Goal: Book appointment/travel/reservation

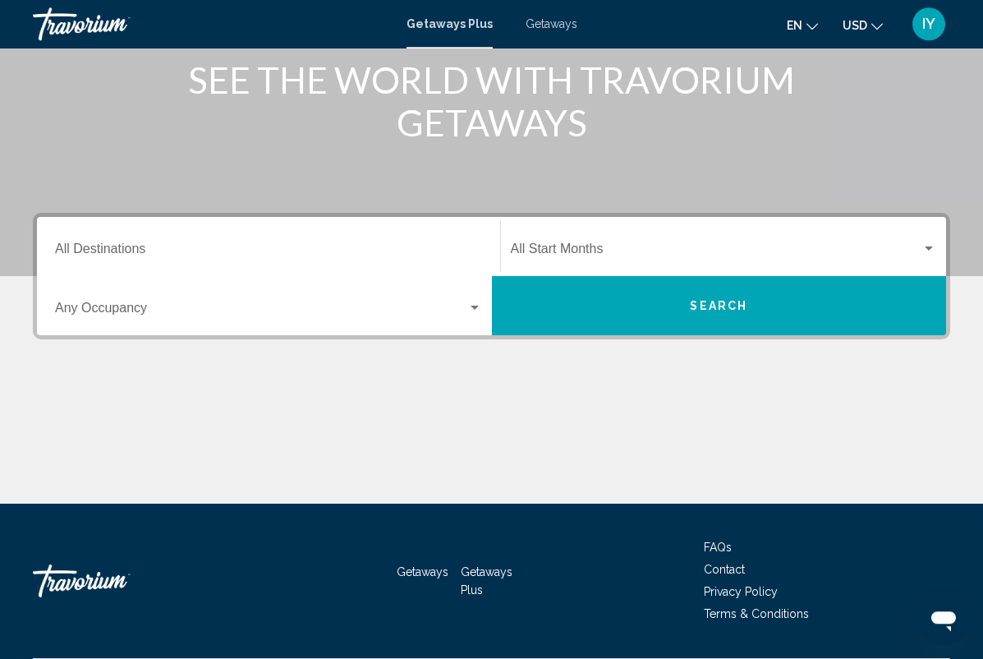
scroll to position [216, 0]
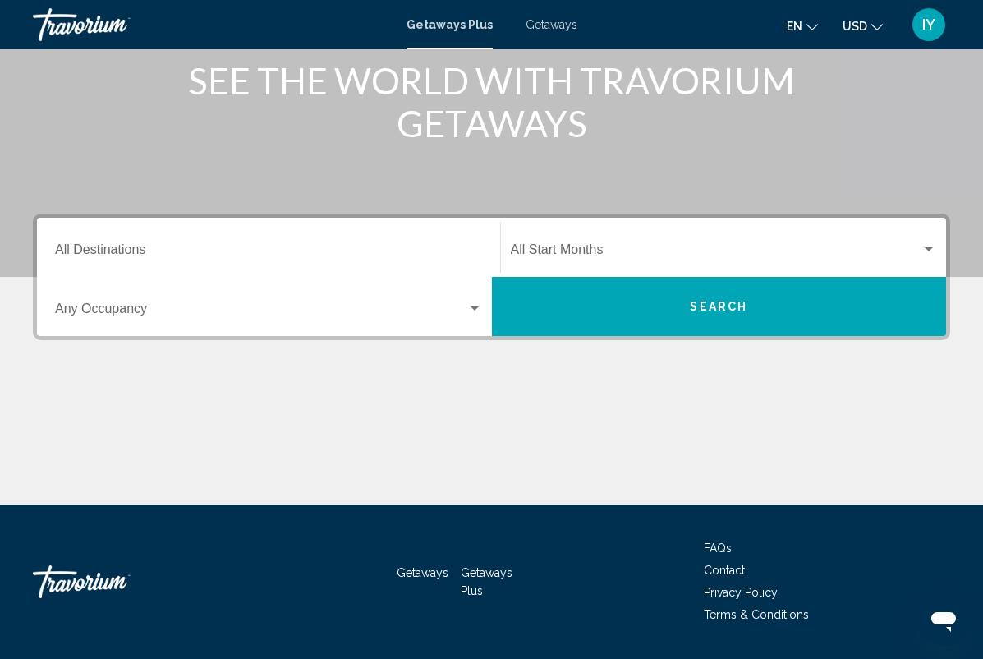
click at [323, 256] on input "Destination All Destinations" at bounding box center [268, 253] width 427 height 15
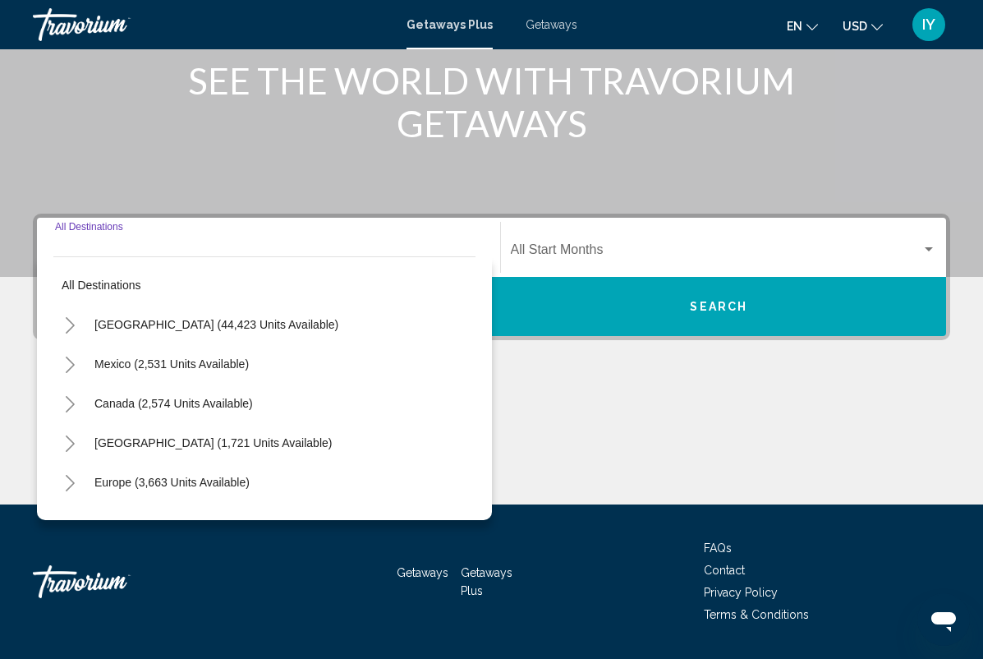
click at [252, 335] on button "[GEOGRAPHIC_DATA] (44,423 units available)" at bounding box center [216, 324] width 260 height 38
type input "**********"
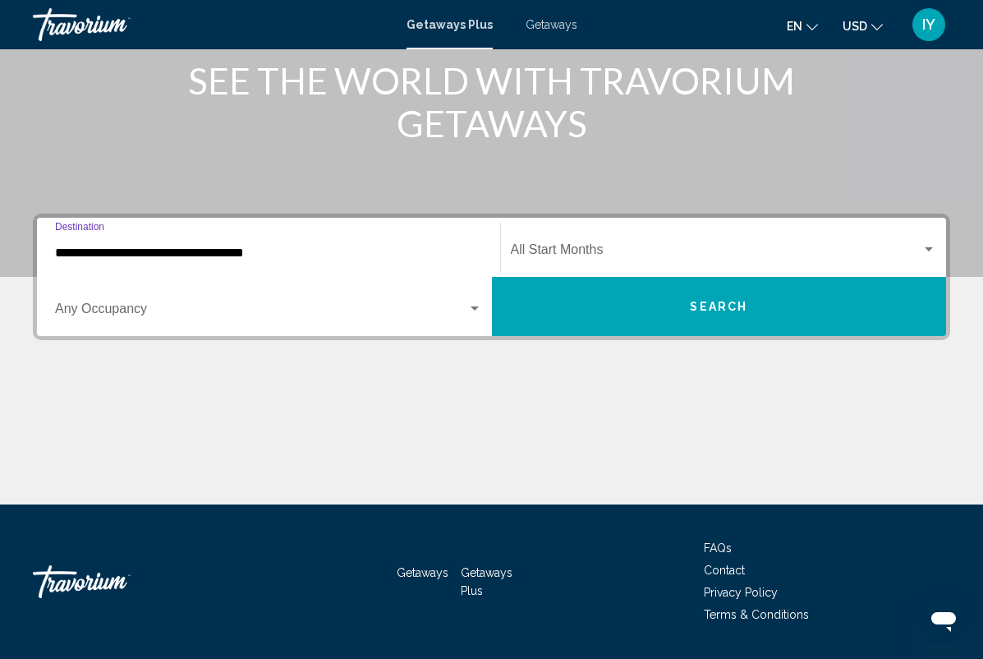
click at [288, 259] on input "**********" at bounding box center [268, 253] width 427 height 15
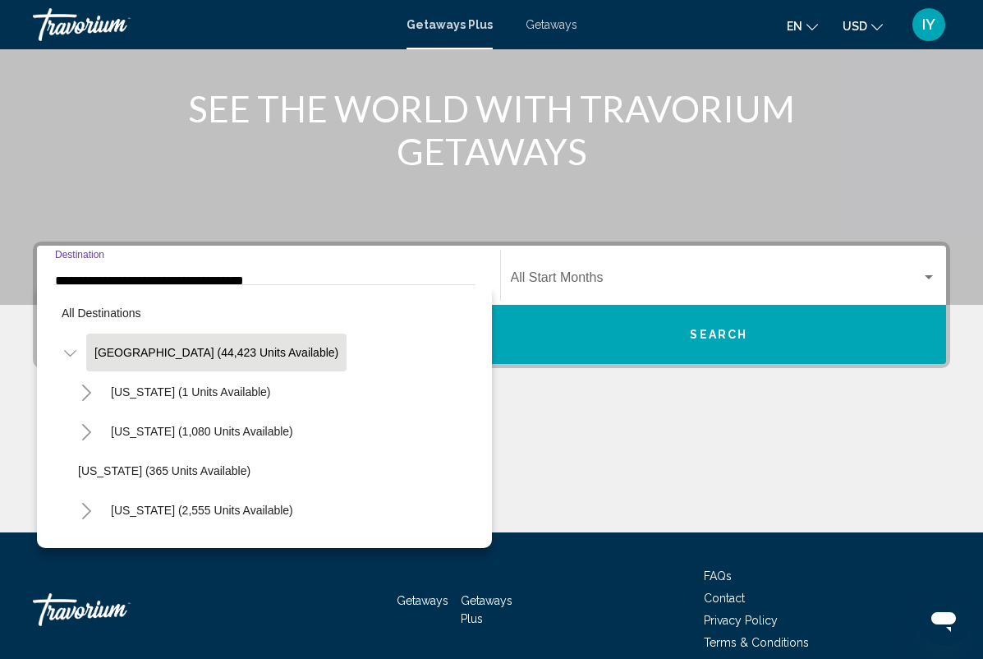
scroll to position [0, 0]
click at [198, 280] on input "**********" at bounding box center [268, 280] width 427 height 15
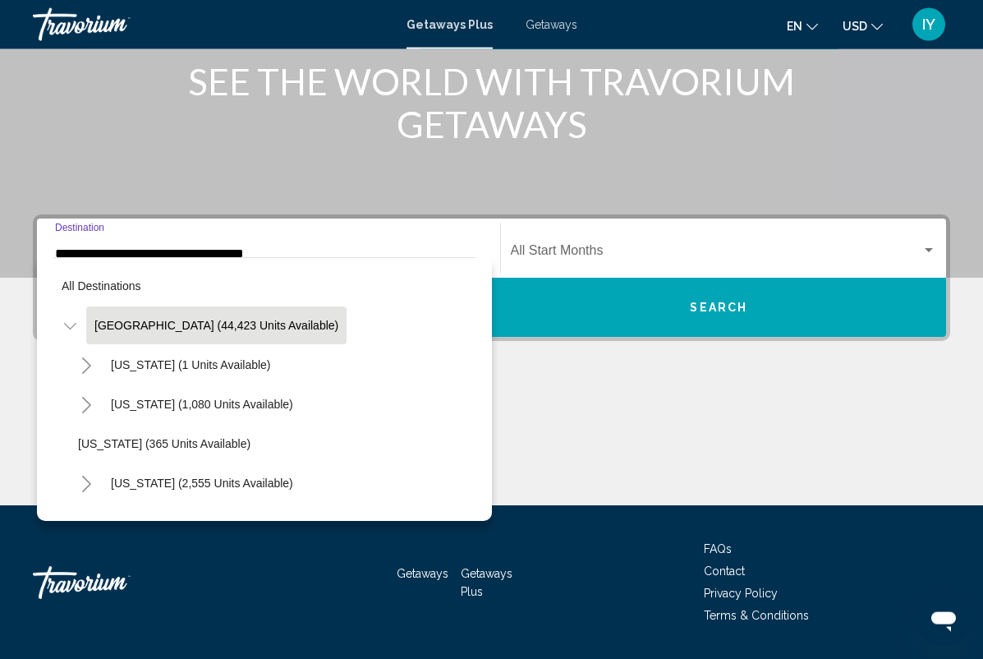
click at [110, 283] on span "All destinations" at bounding box center [102, 285] width 80 height 13
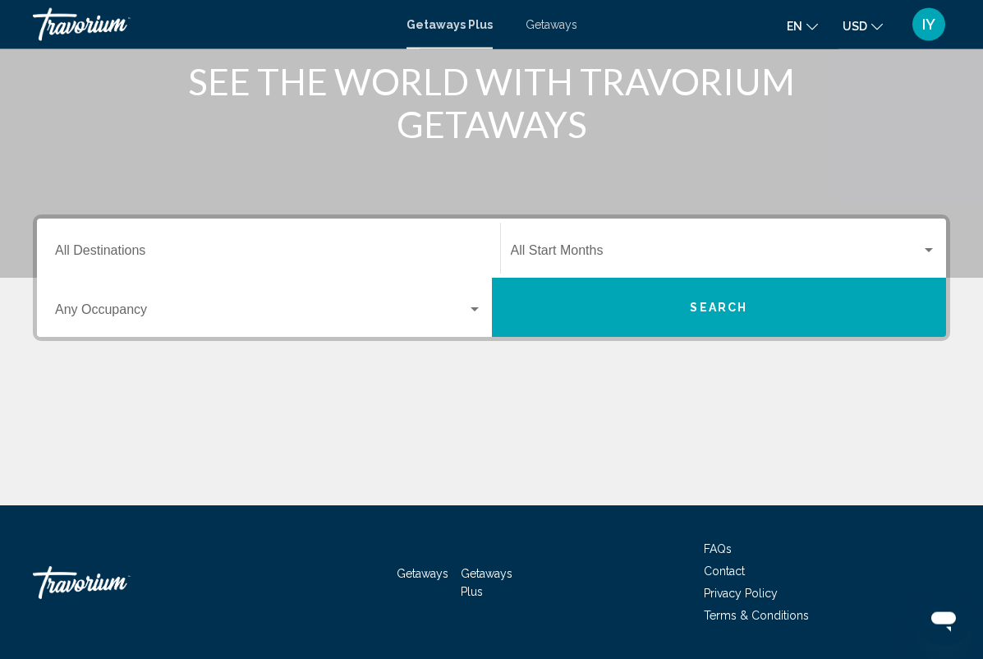
scroll to position [216, 0]
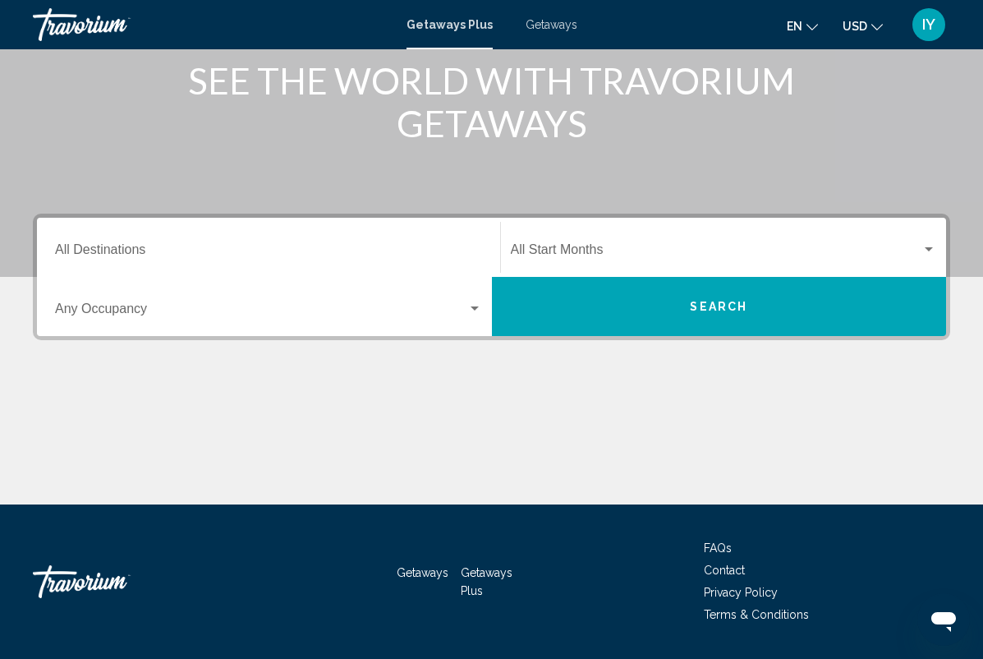
click at [252, 255] on input "Destination All Destinations" at bounding box center [268, 253] width 427 height 15
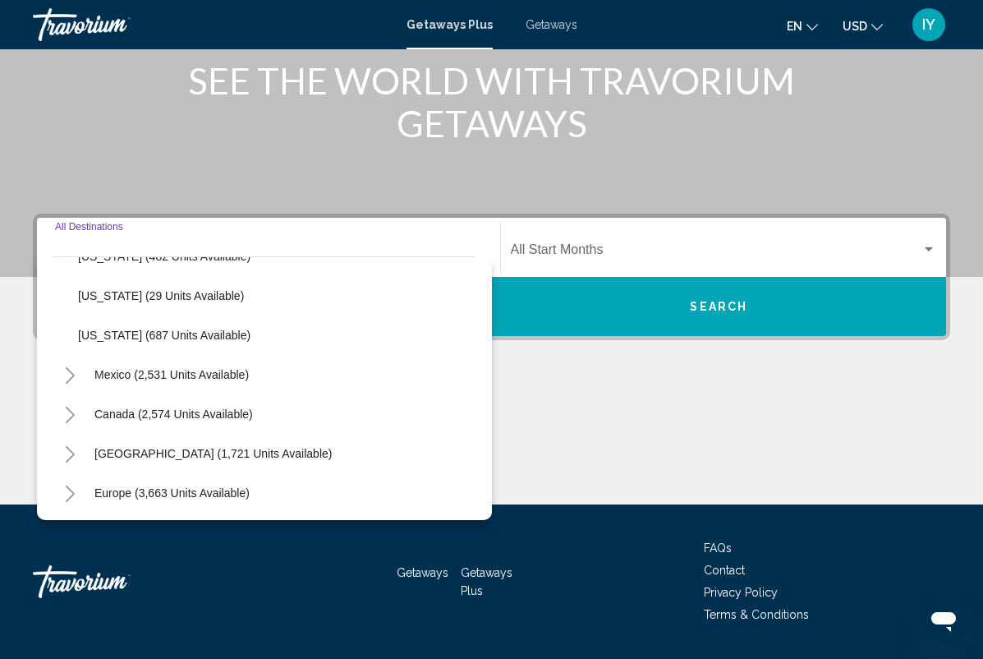
scroll to position [1590, 0]
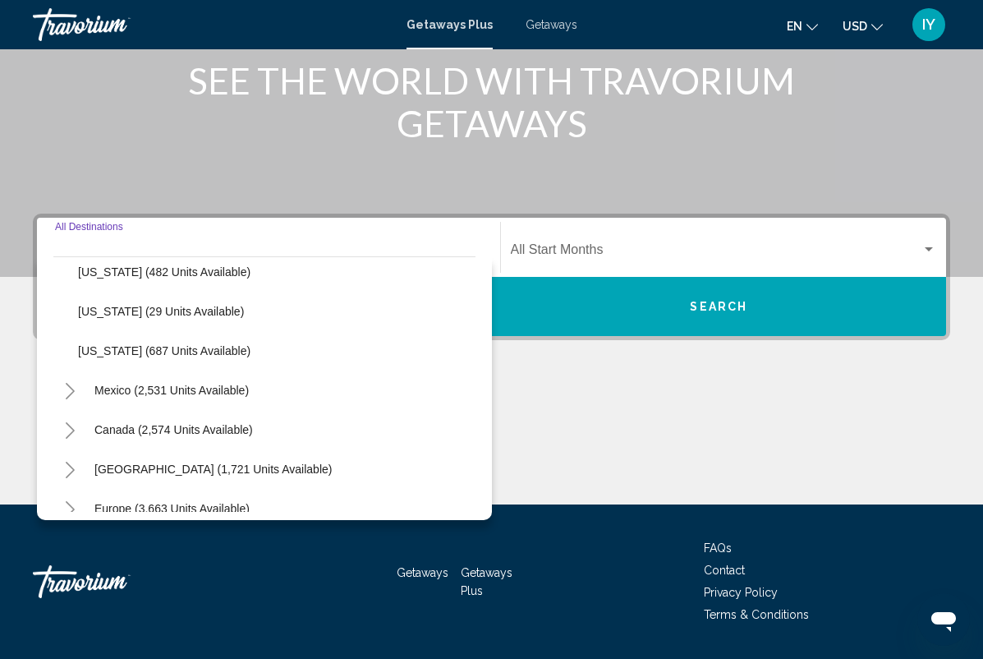
click at [196, 389] on span "Mexico (2,531 units available)" at bounding box center [171, 389] width 154 height 13
type input "**********"
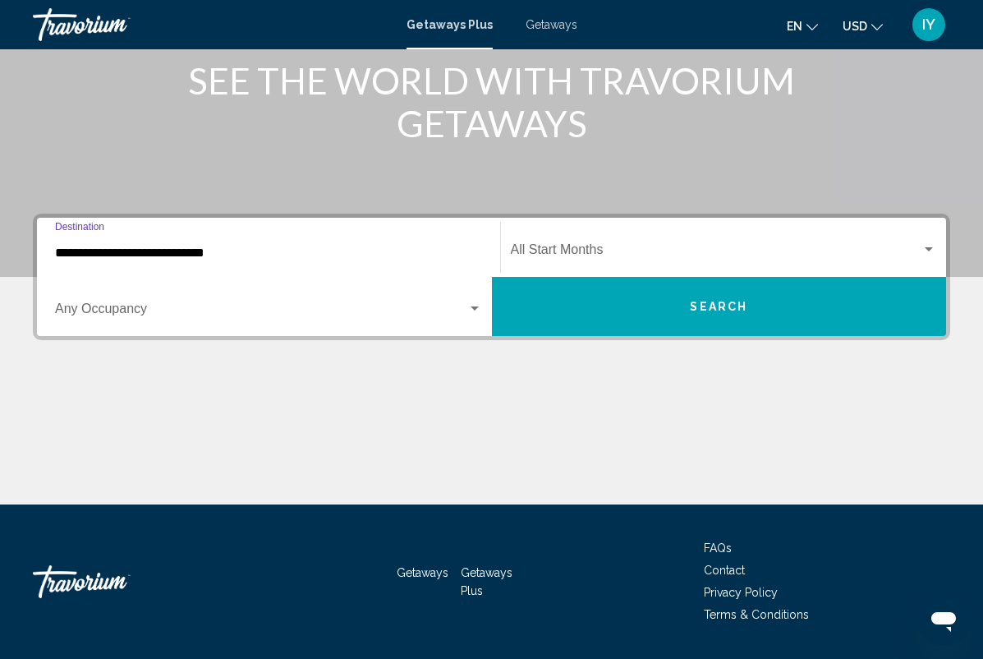
click at [278, 315] on span "Search widget" at bounding box center [261, 312] width 412 height 15
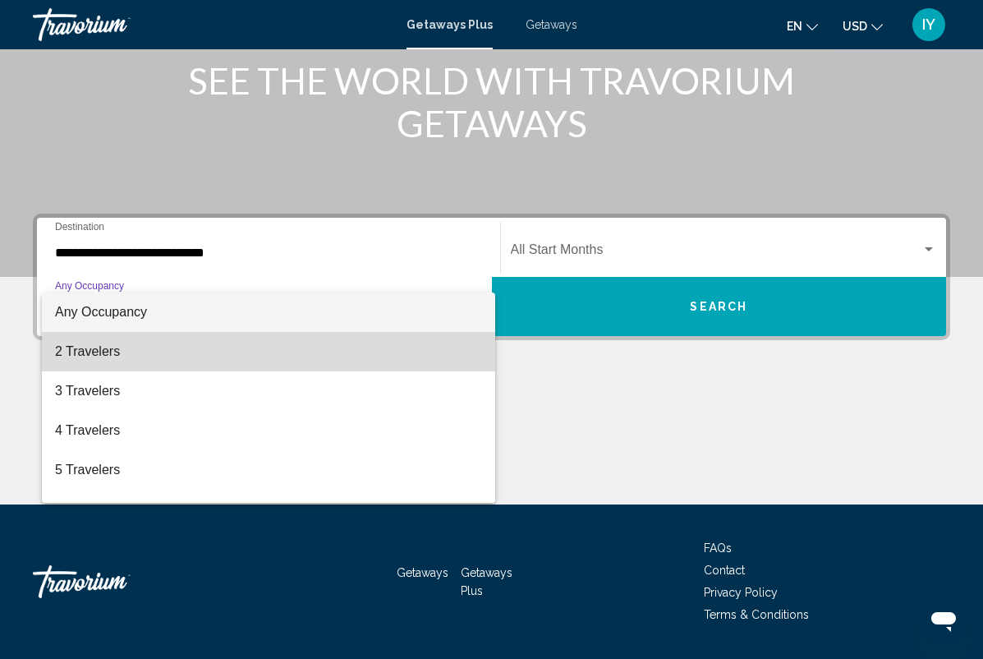
click at [181, 357] on span "2 Travelers" at bounding box center [268, 351] width 427 height 39
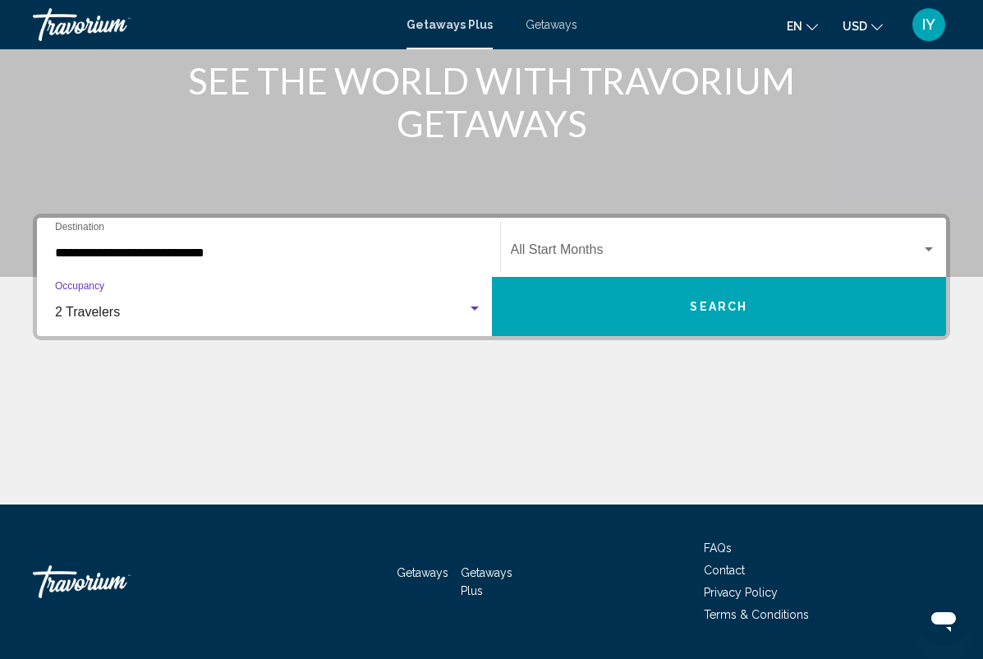
click at [846, 249] on span "Search widget" at bounding box center [716, 253] width 411 height 15
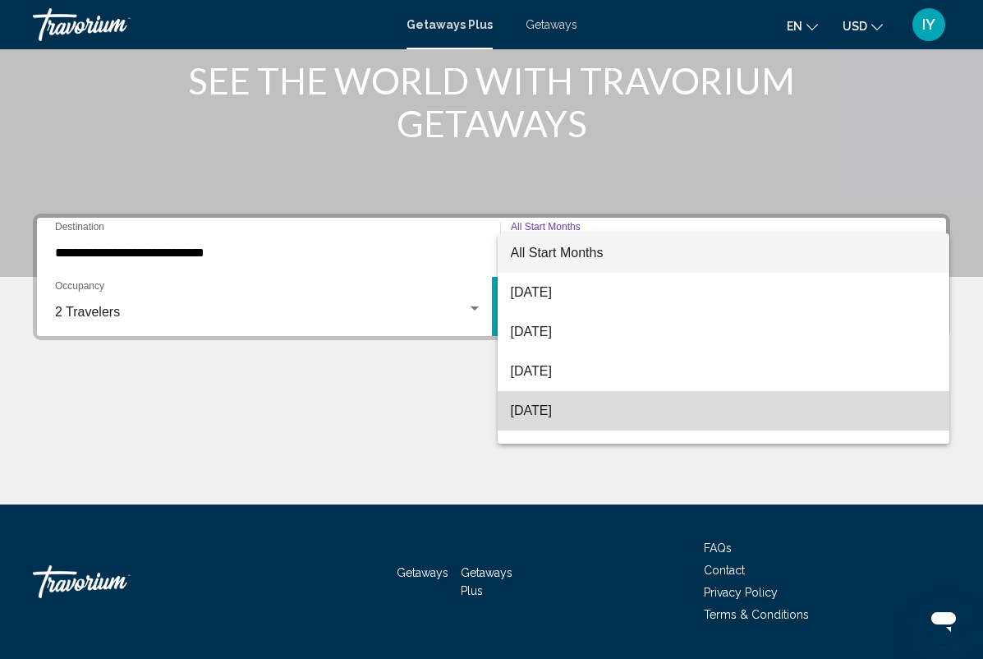
click at [743, 411] on span "[DATE]" at bounding box center [724, 410] width 426 height 39
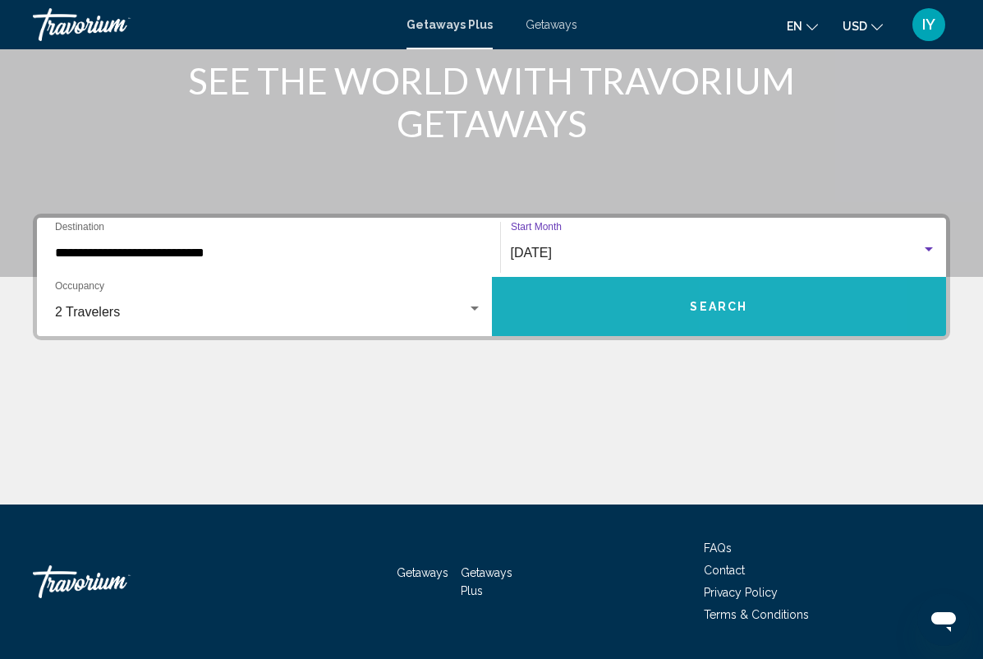
click at [800, 310] on button "Search" at bounding box center [719, 306] width 455 height 59
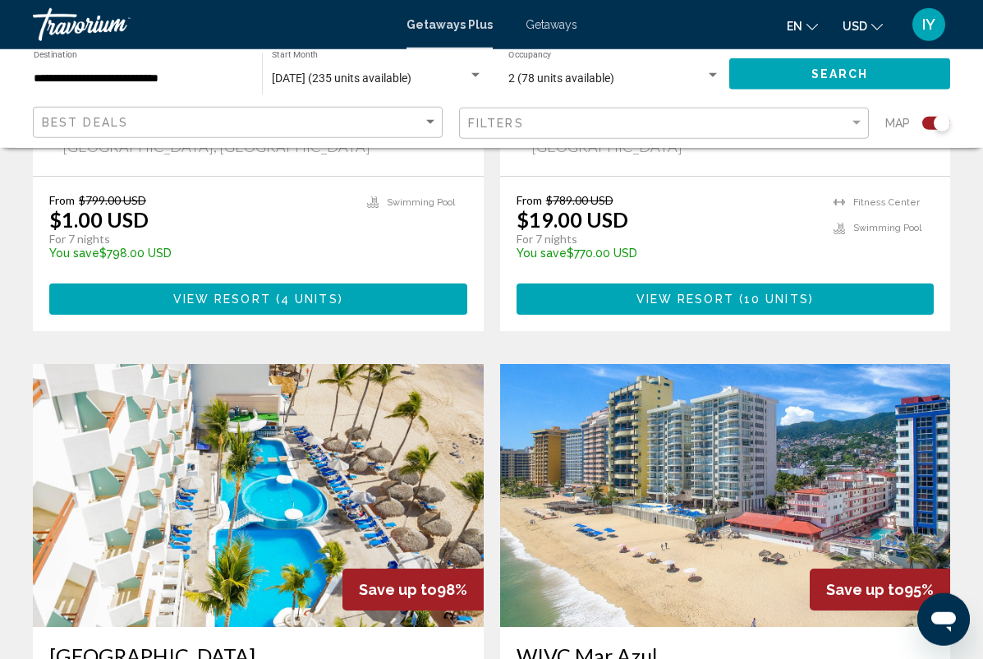
scroll to position [3311, 0]
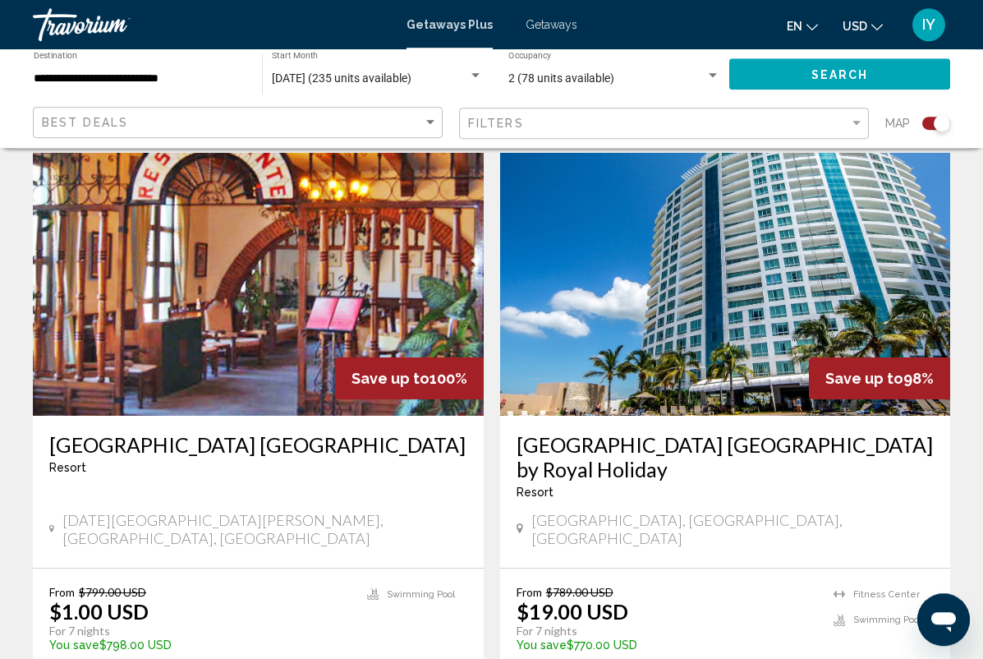
click at [879, 432] on h3 "[GEOGRAPHIC_DATA] [GEOGRAPHIC_DATA] by Royal Holiday" at bounding box center [725, 456] width 418 height 49
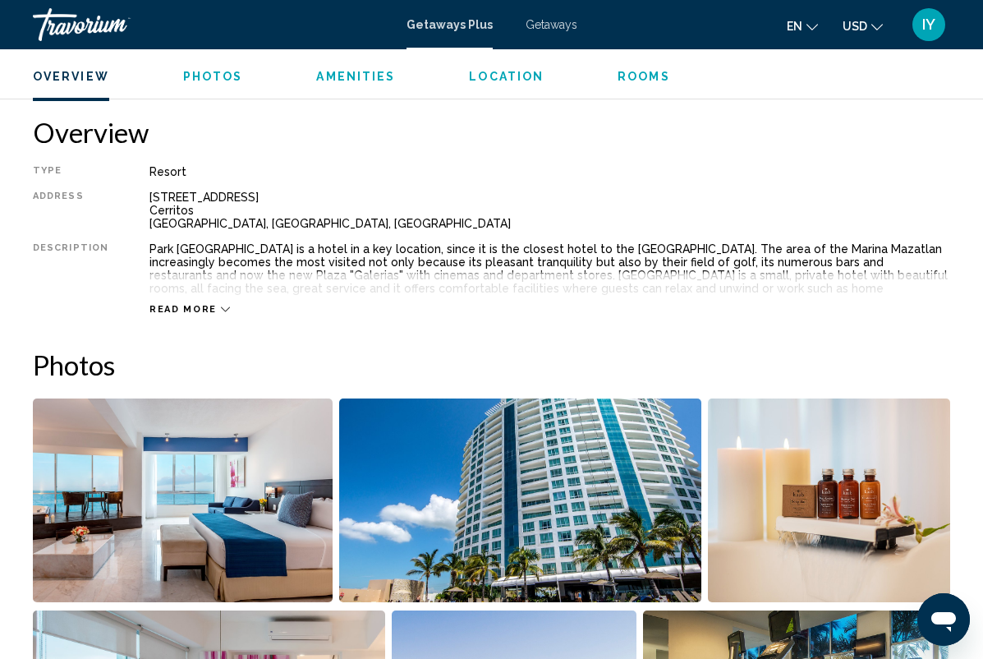
scroll to position [778, 0]
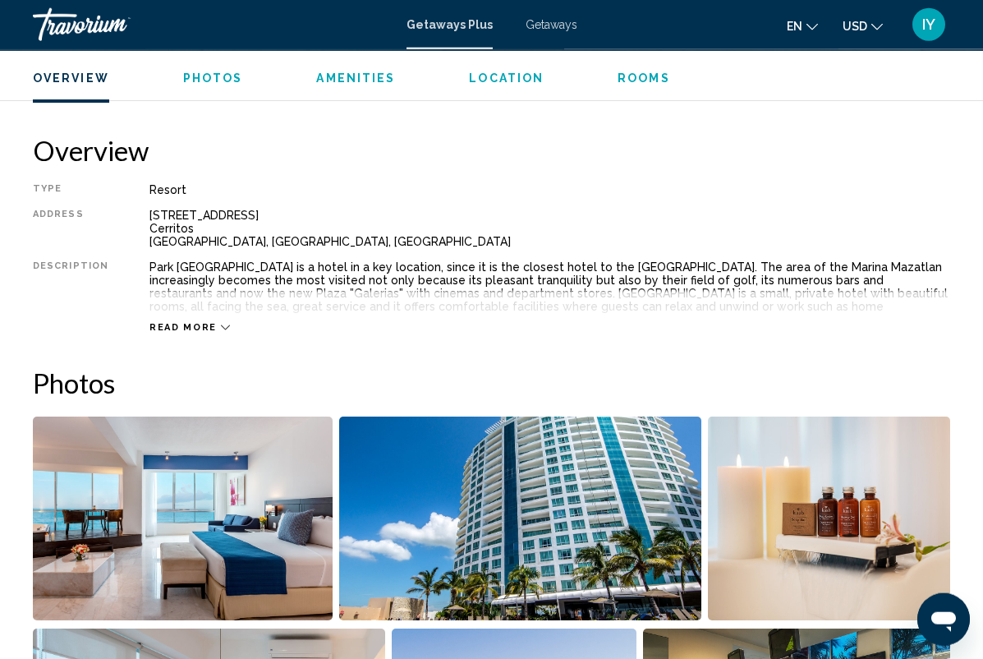
click at [181, 332] on span "Read more" at bounding box center [182, 327] width 67 height 11
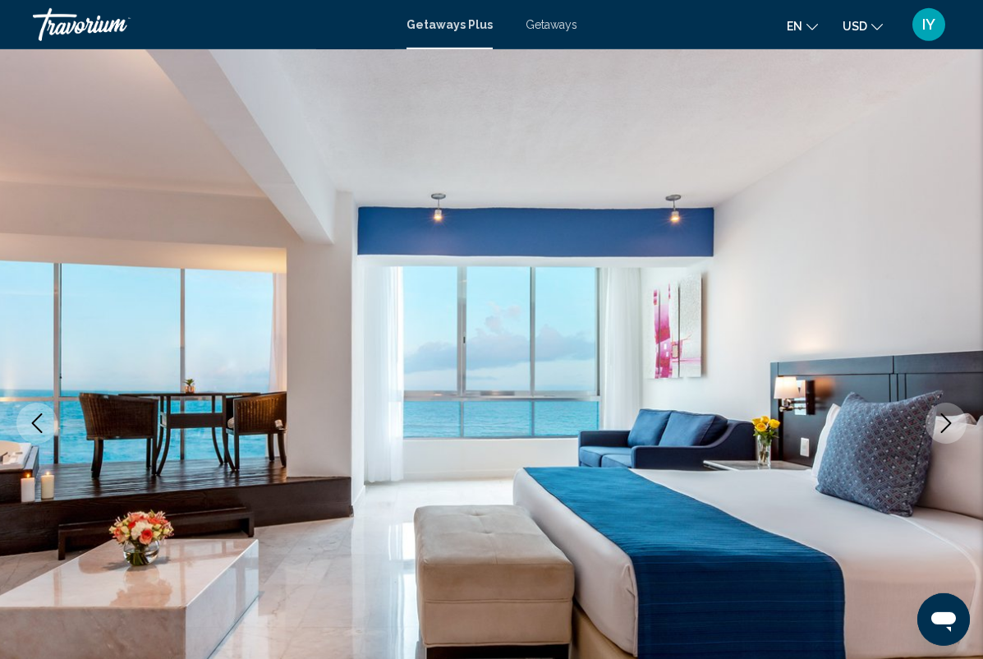
scroll to position [0, 0]
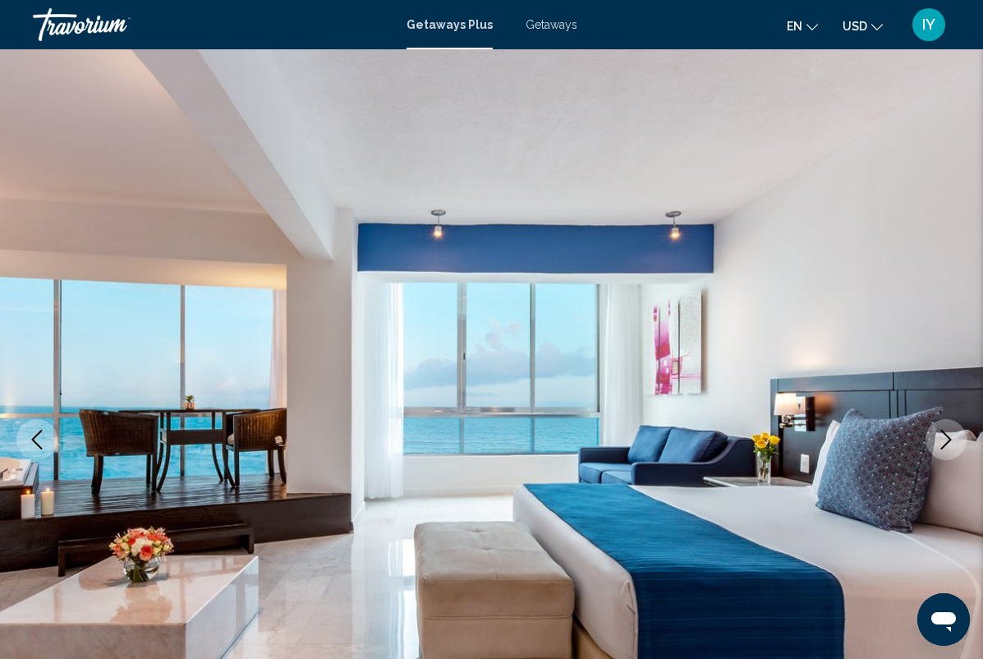
click at [559, 25] on span "Getaways" at bounding box center [552, 24] width 52 height 13
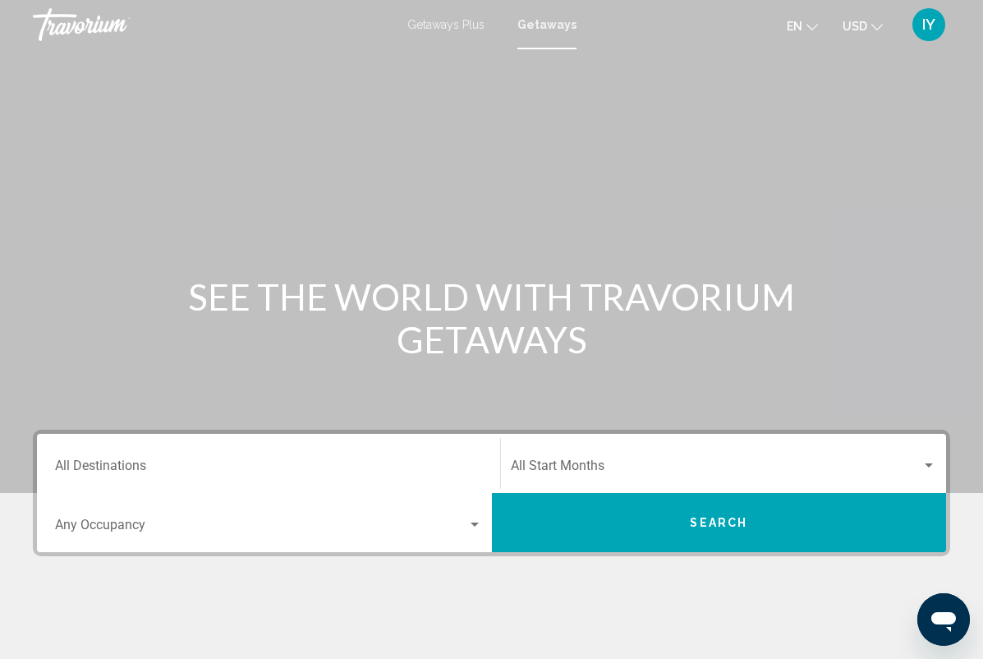
click at [463, 28] on span "Getaways Plus" at bounding box center [445, 24] width 77 height 13
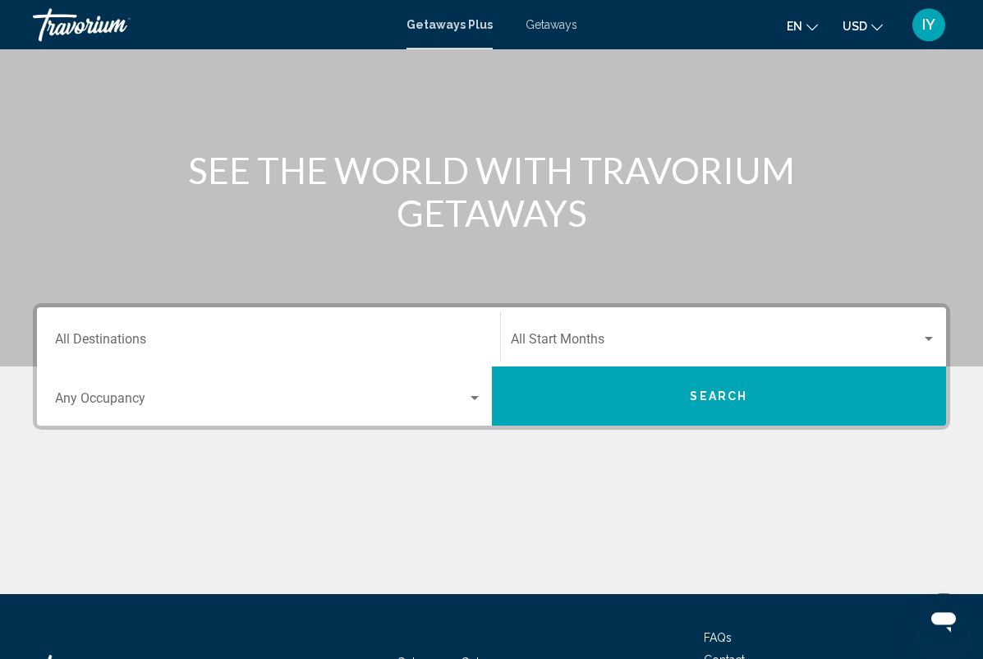
scroll to position [147, 0]
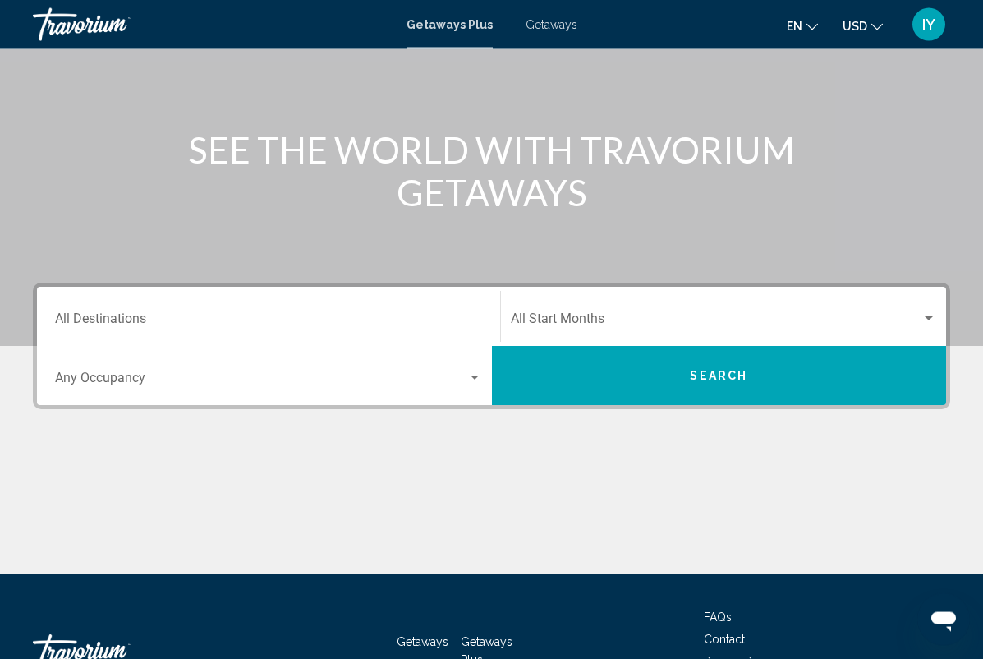
click at [412, 322] on input "Destination All Destinations" at bounding box center [268, 321] width 427 height 15
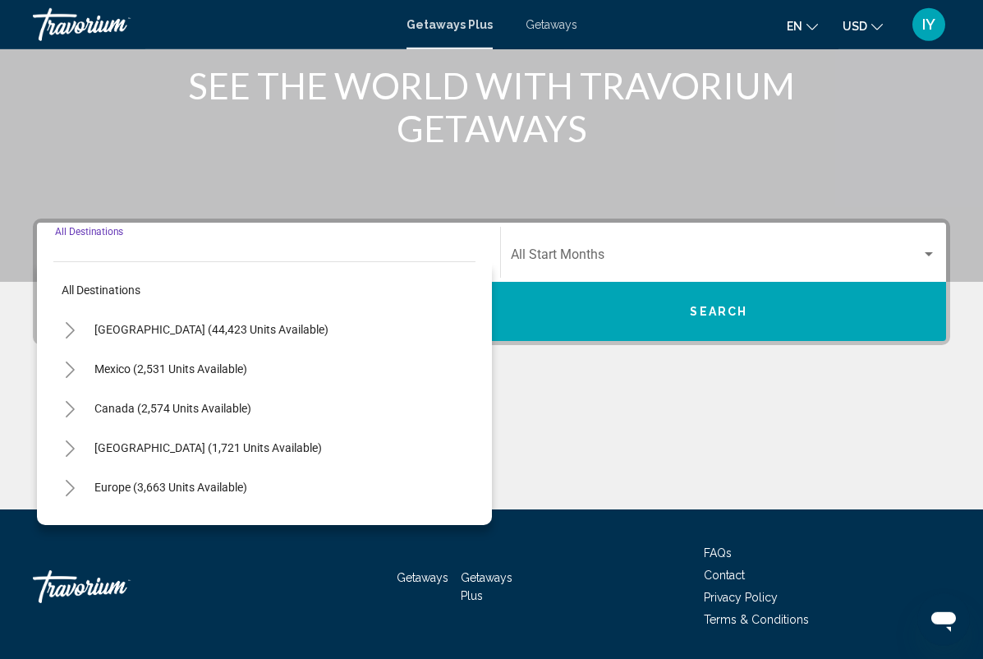
scroll to position [216, 0]
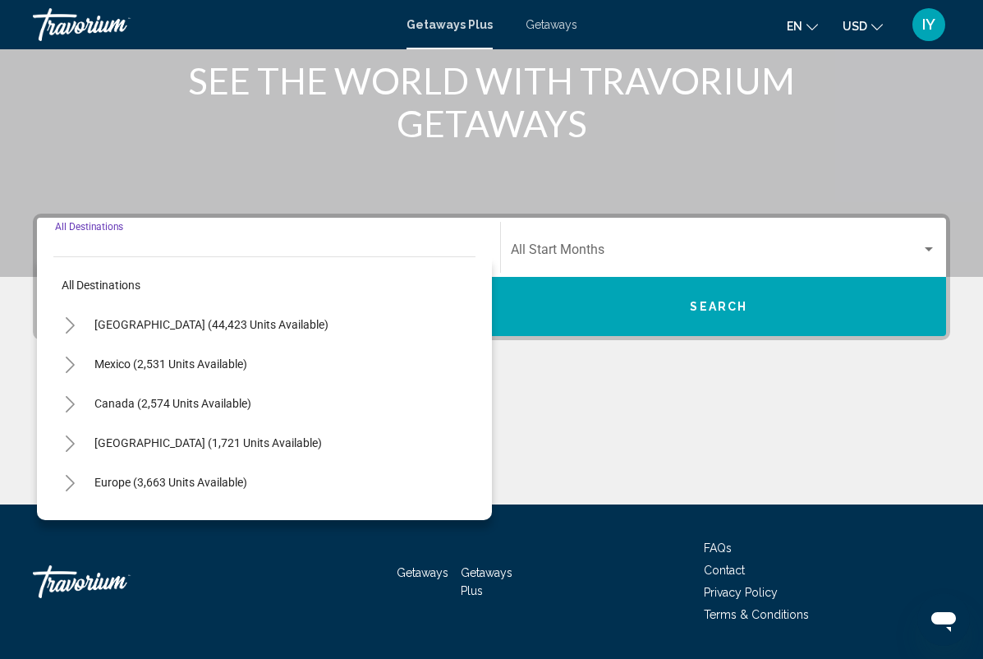
click at [222, 367] on span "Mexico (2,531 units available)" at bounding box center [170, 363] width 153 height 13
type input "**********"
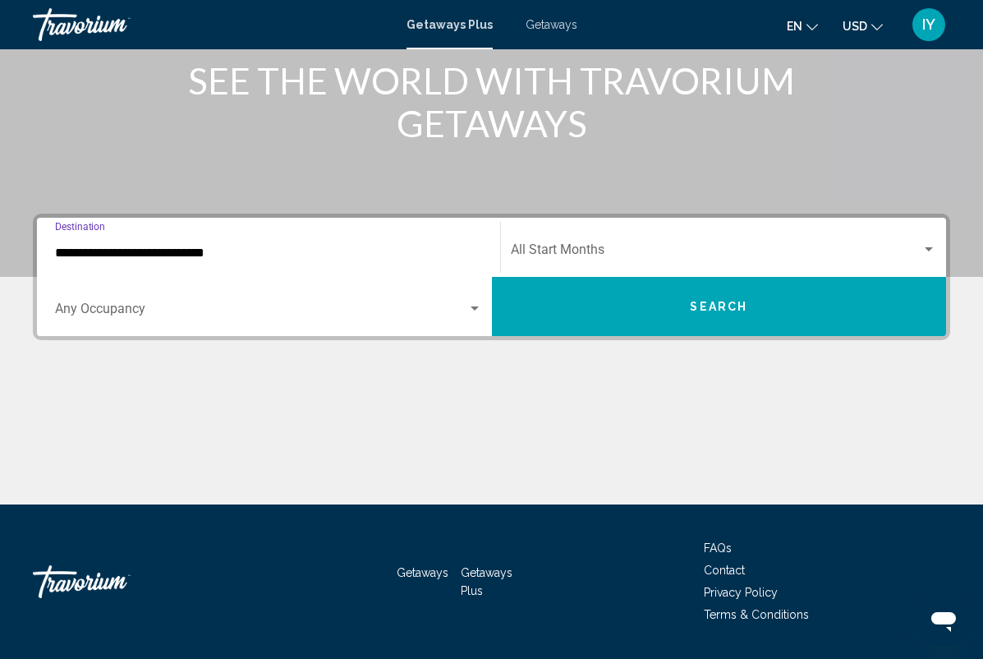
click at [327, 319] on span "Search widget" at bounding box center [261, 312] width 412 height 15
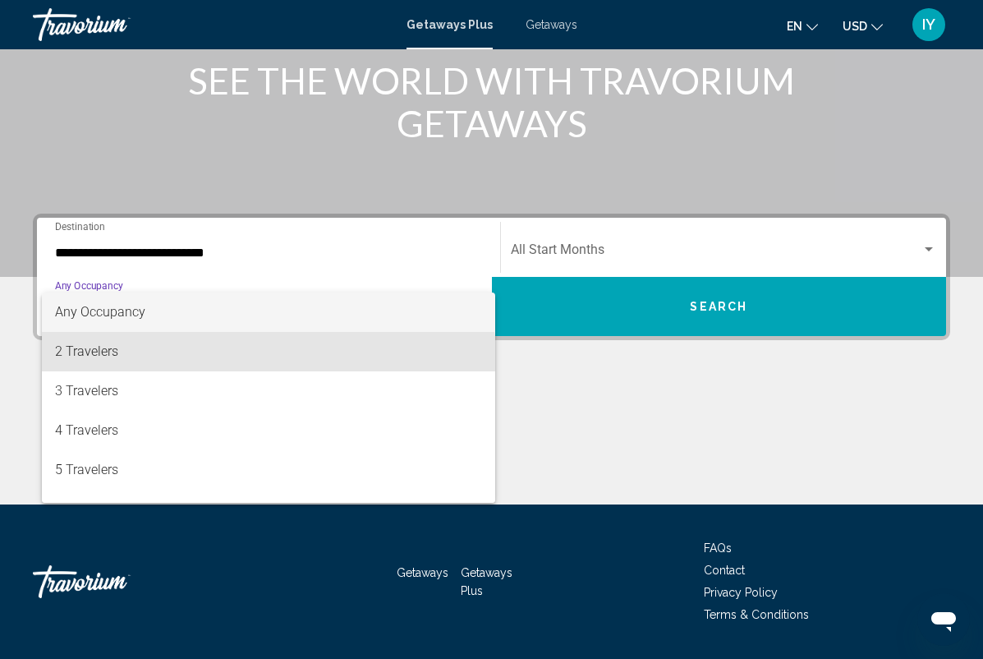
click at [267, 364] on span "2 Travelers" at bounding box center [268, 351] width 427 height 39
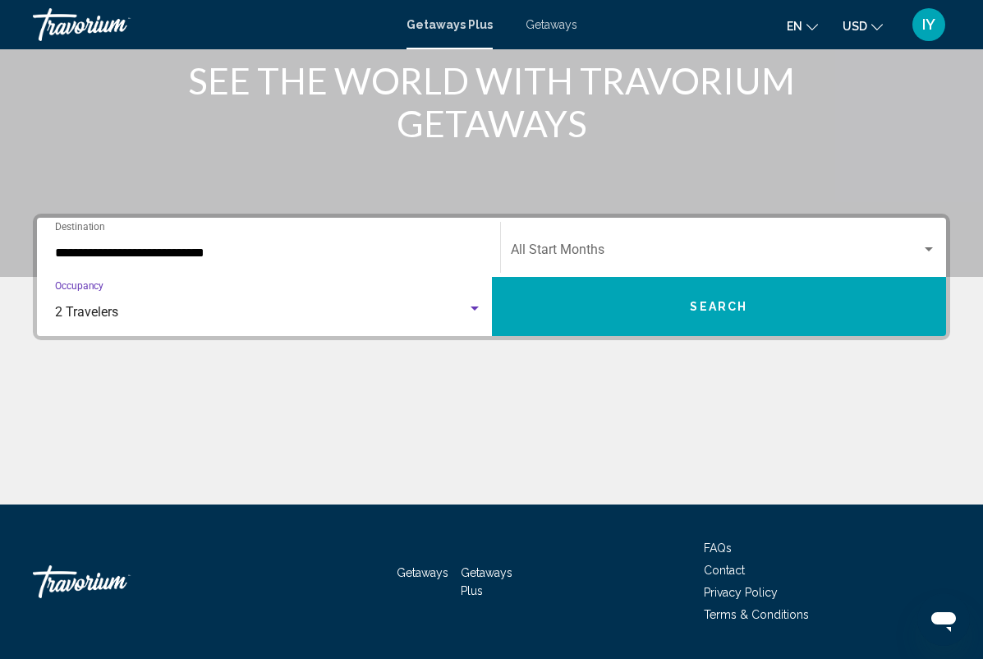
click at [905, 248] on span "Search widget" at bounding box center [716, 253] width 411 height 15
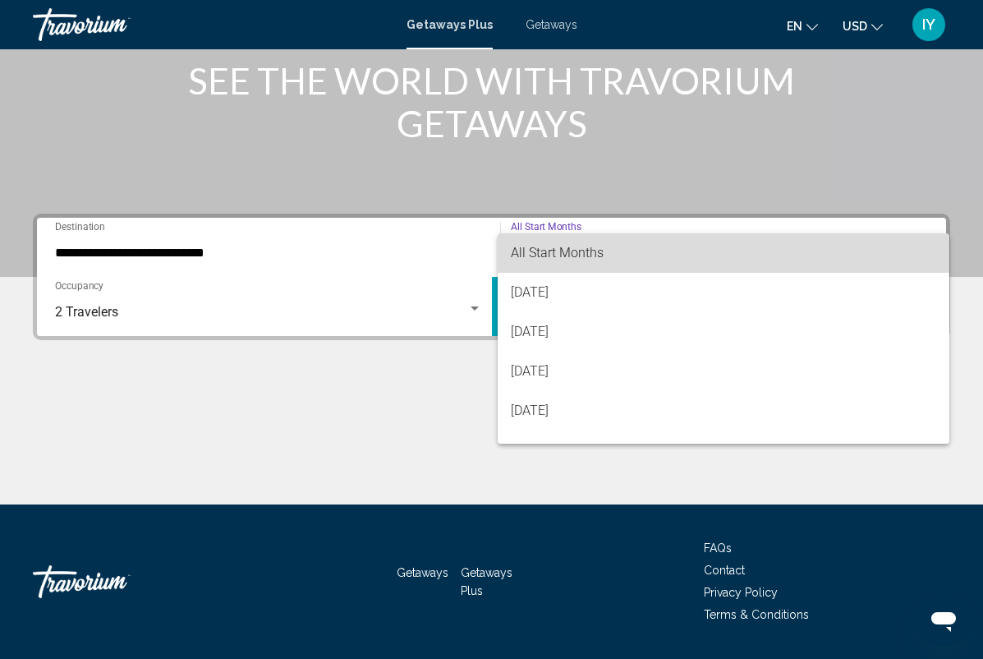
click at [804, 252] on span "All Start Months" at bounding box center [724, 252] width 426 height 39
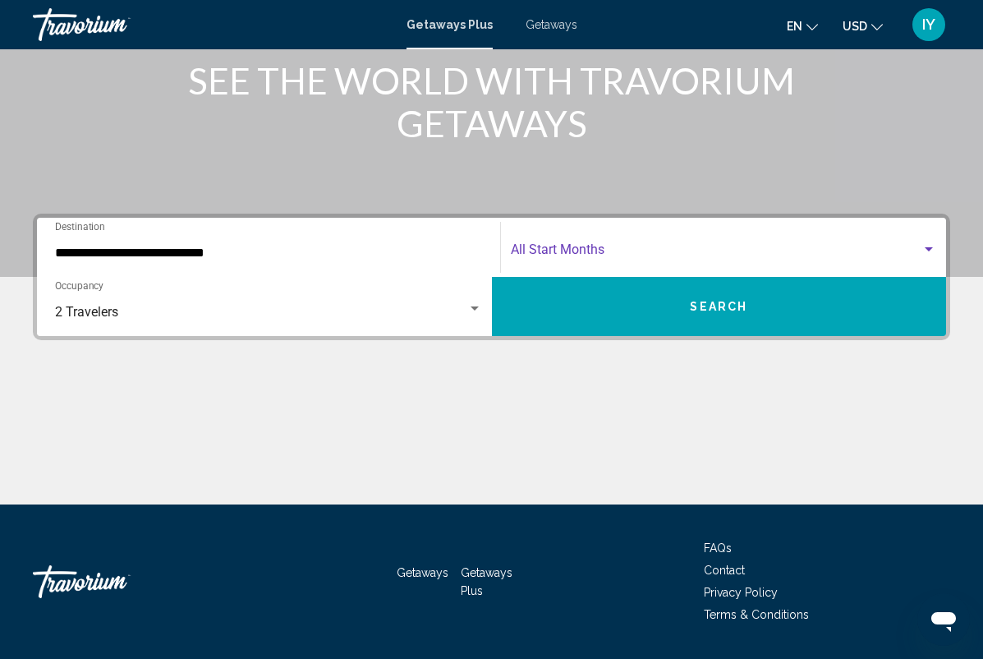
click at [806, 320] on button "Search" at bounding box center [719, 306] width 455 height 59
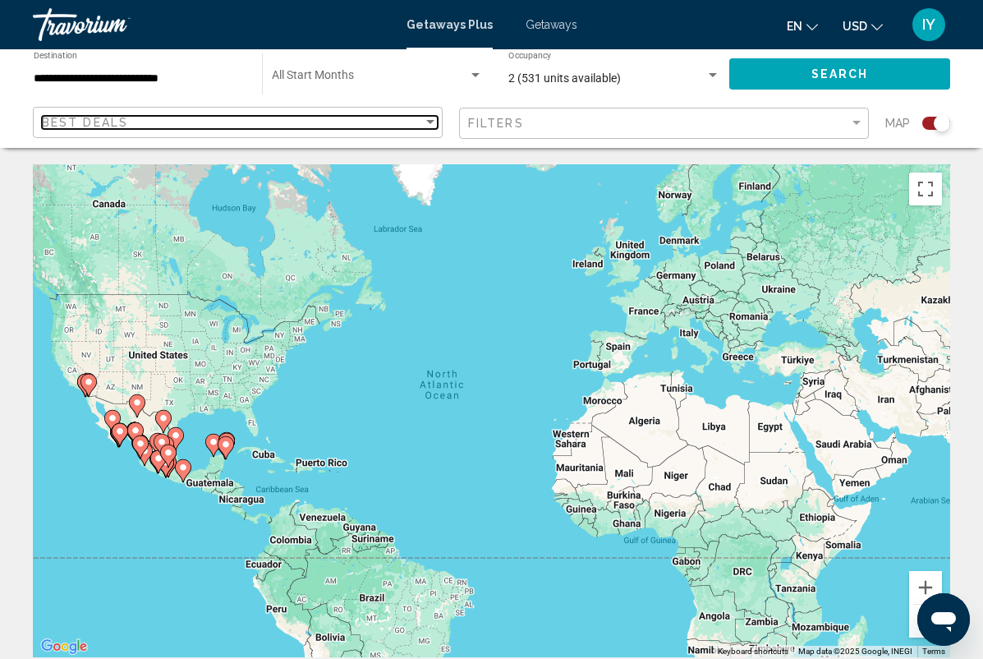
click at [402, 129] on div "Best Deals" at bounding box center [232, 122] width 381 height 13
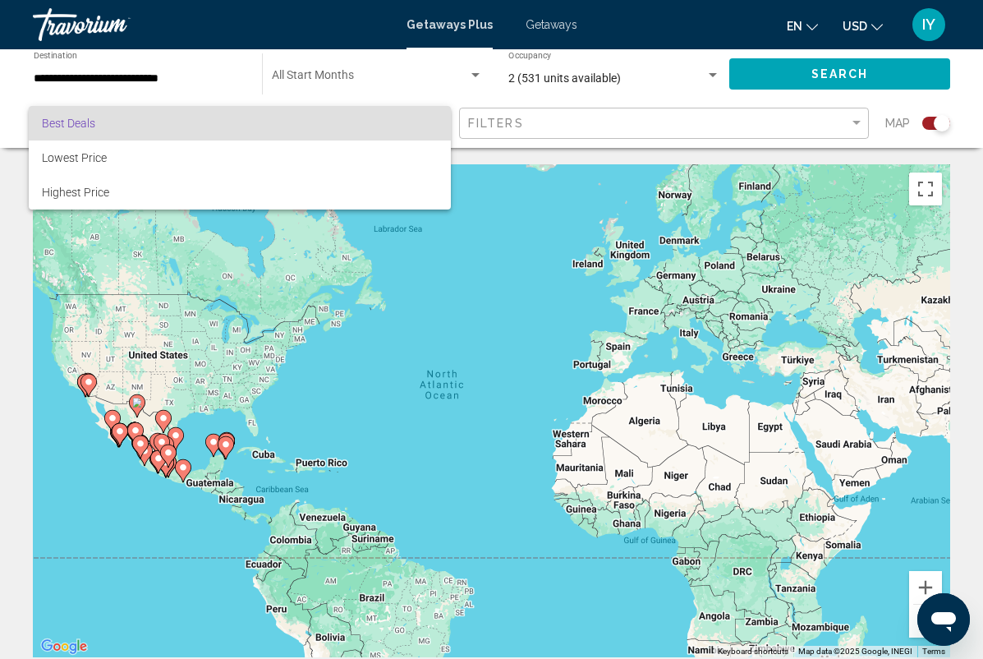
click at [545, 126] on div at bounding box center [491, 329] width 983 height 659
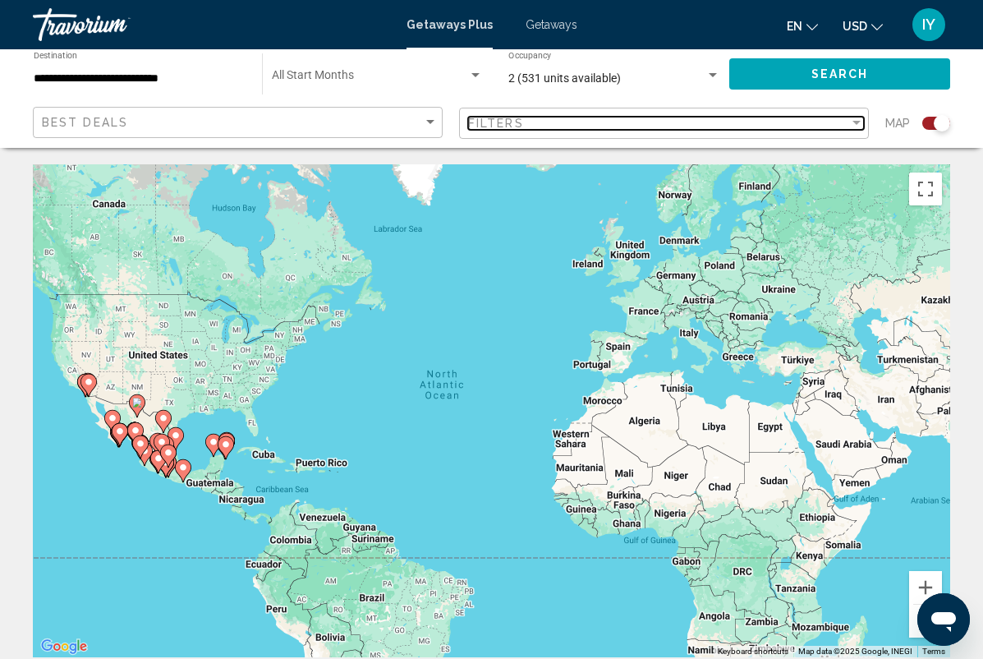
click at [659, 121] on div "Filters" at bounding box center [658, 123] width 381 height 13
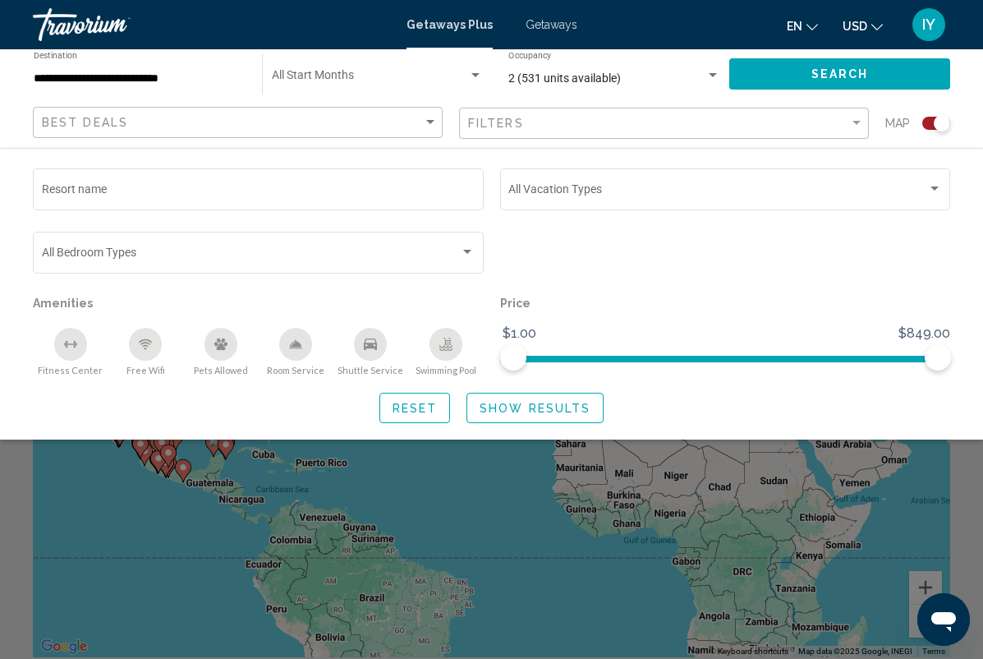
click at [859, 492] on div "Search widget" at bounding box center [491, 452] width 983 height 412
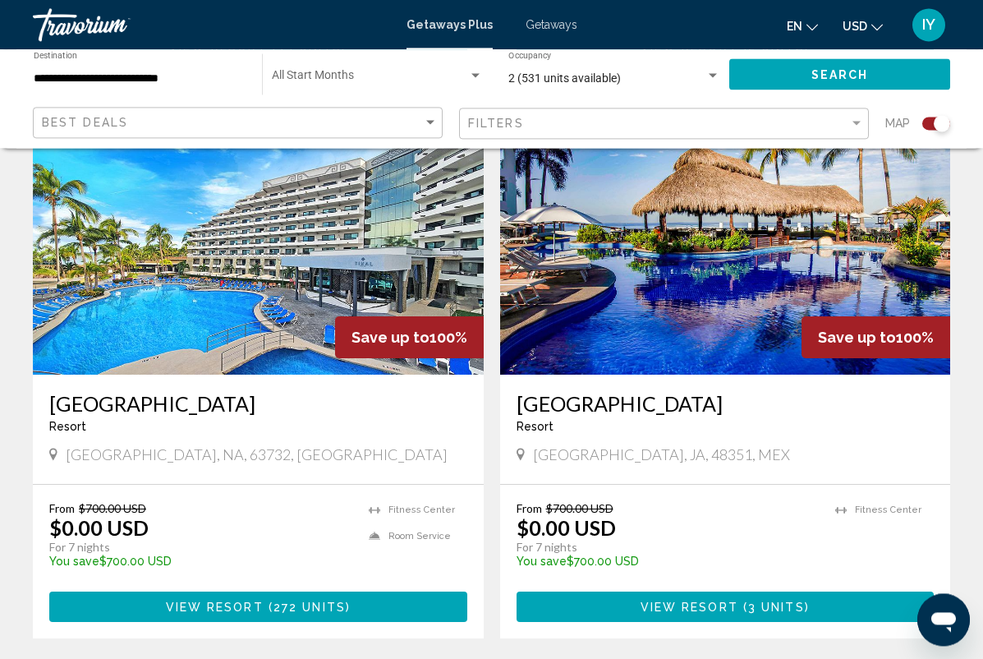
scroll to position [1788, 0]
click at [49, 391] on h3 "[GEOGRAPHIC_DATA]" at bounding box center [258, 403] width 418 height 25
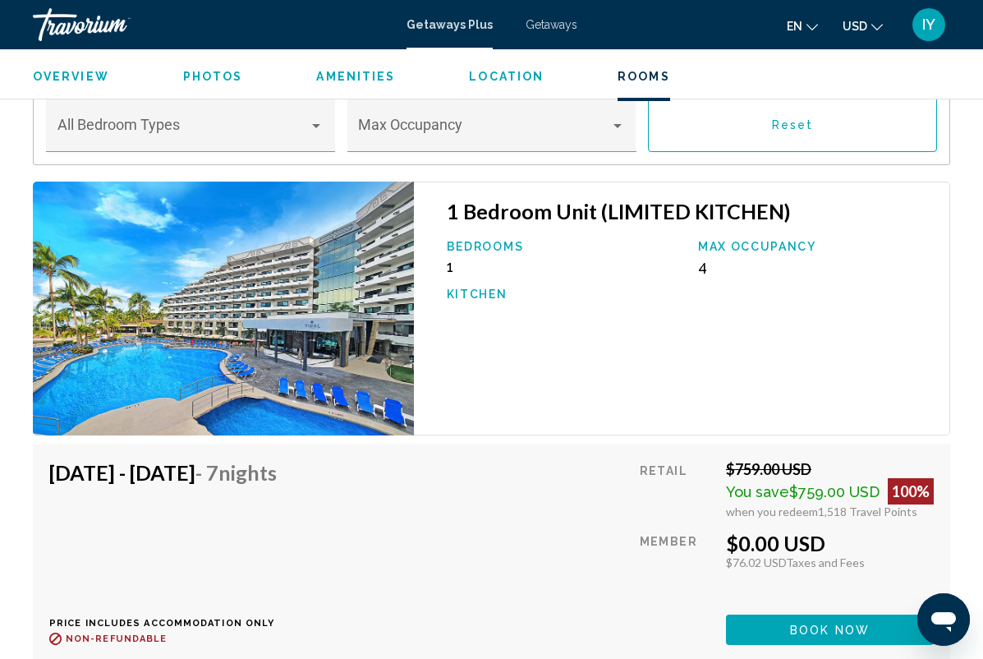
scroll to position [3112, 0]
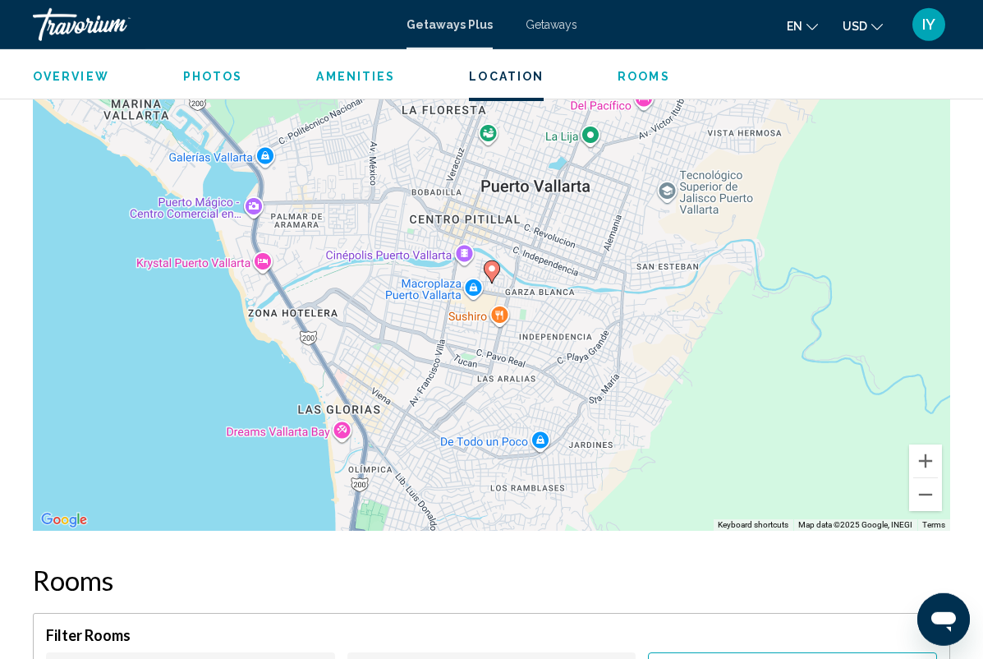
click at [640, 76] on span "Rooms" at bounding box center [643, 76] width 53 height 13
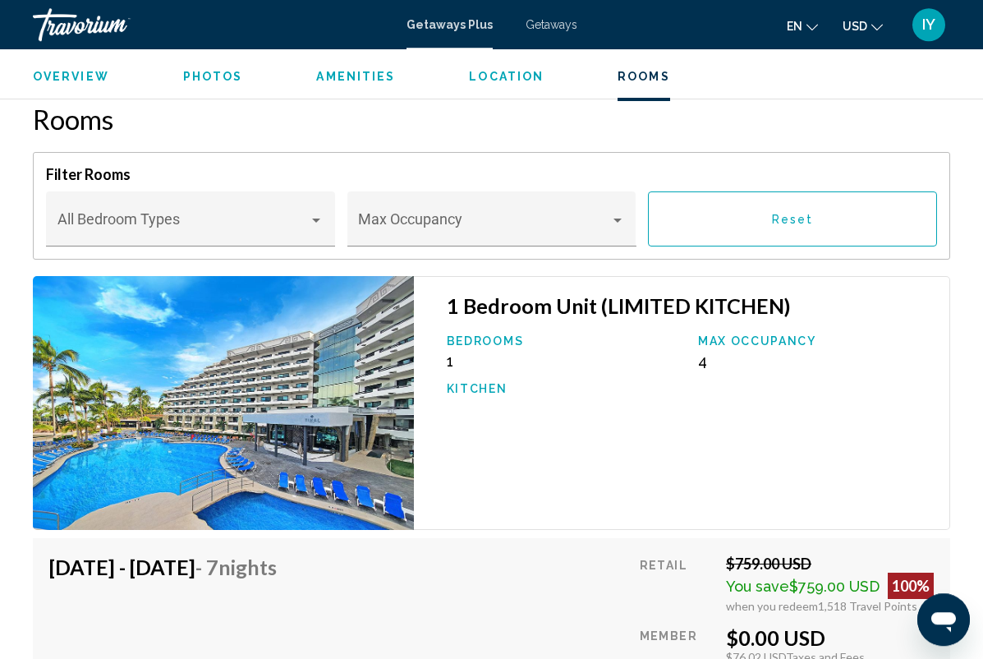
scroll to position [3016, 0]
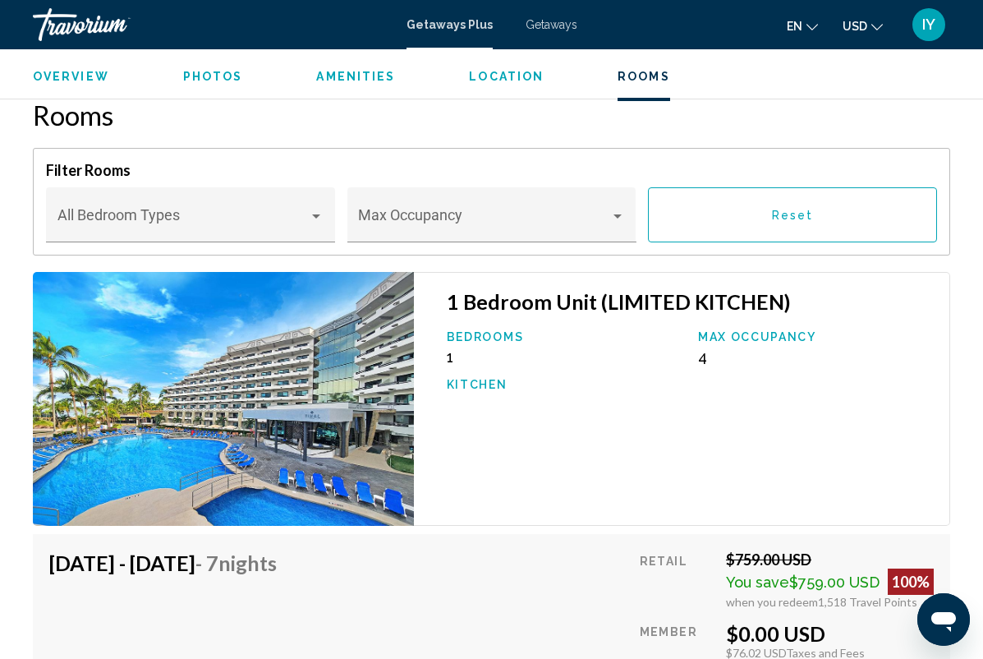
click at [90, 214] on span "Main content" at bounding box center [183, 222] width 252 height 16
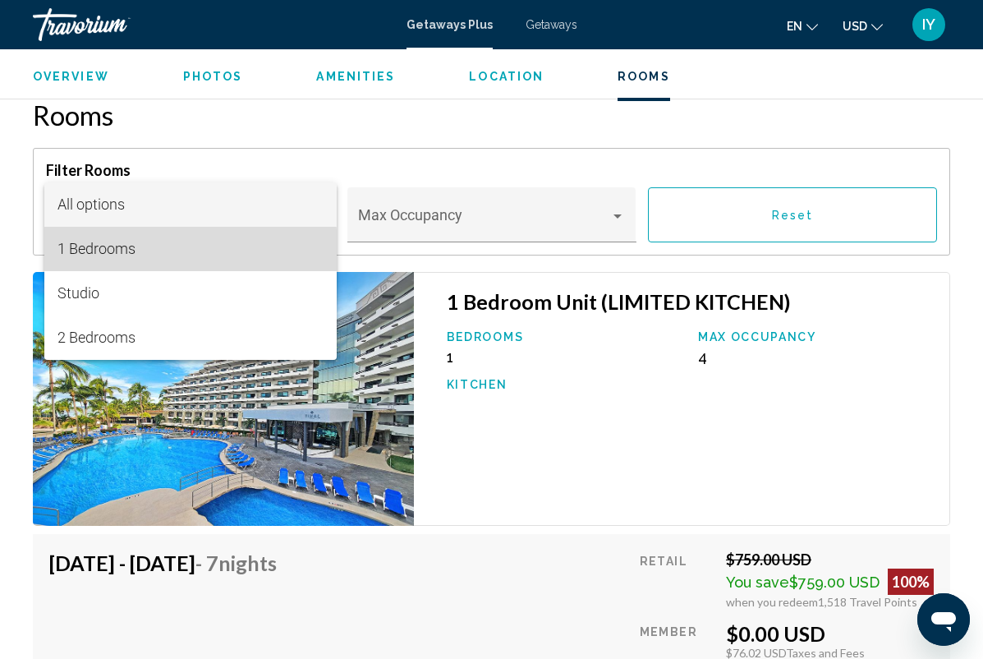
click at [77, 250] on span "1 Bedrooms" at bounding box center [190, 249] width 267 height 44
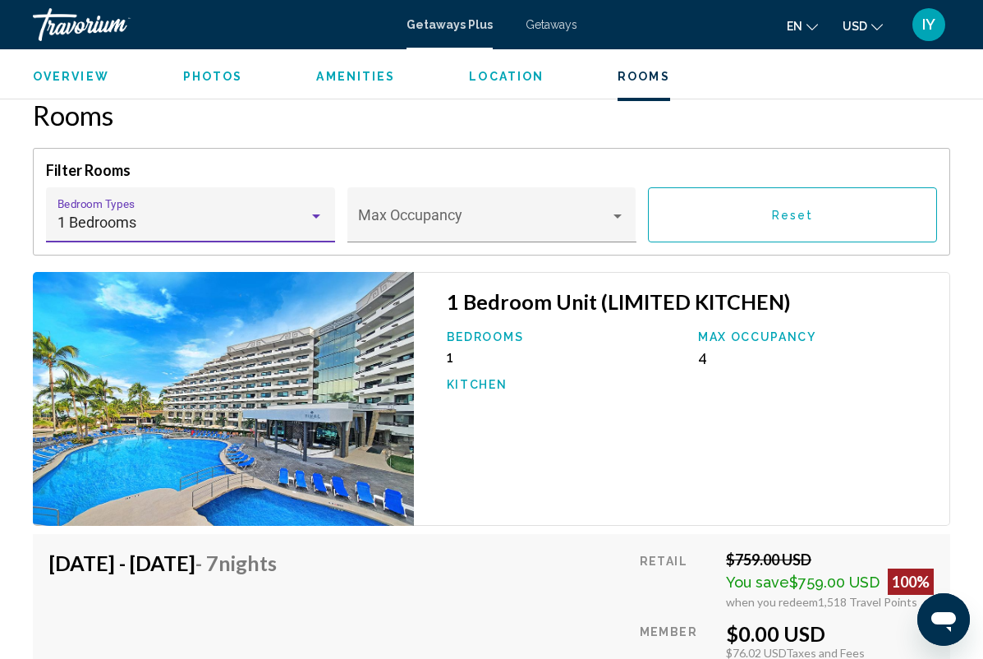
click at [402, 214] on span "Main content" at bounding box center [484, 222] width 252 height 16
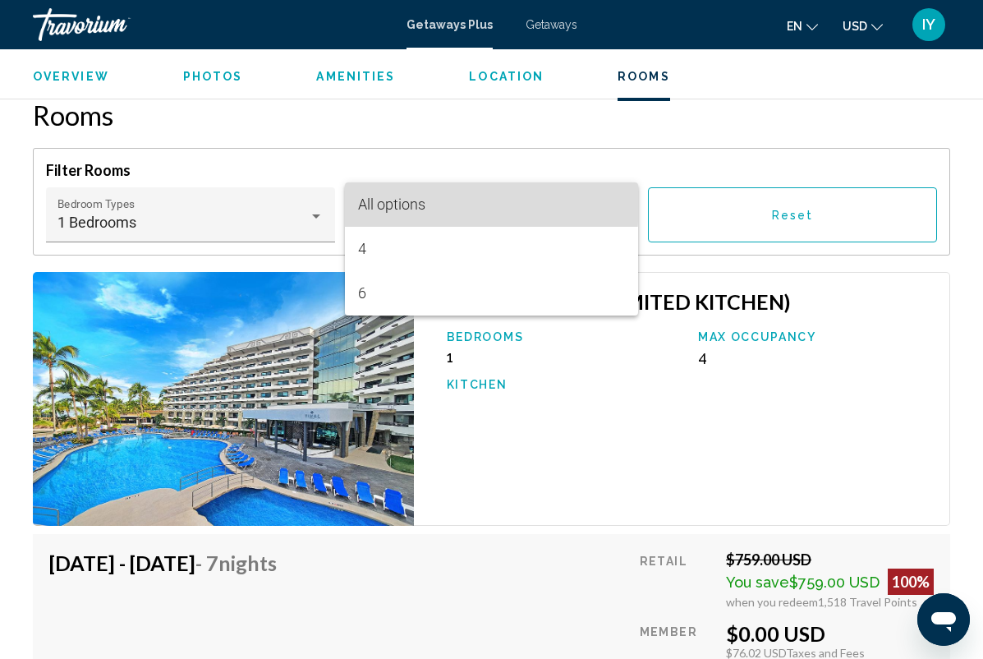
click at [387, 204] on span "All options" at bounding box center [391, 203] width 67 height 17
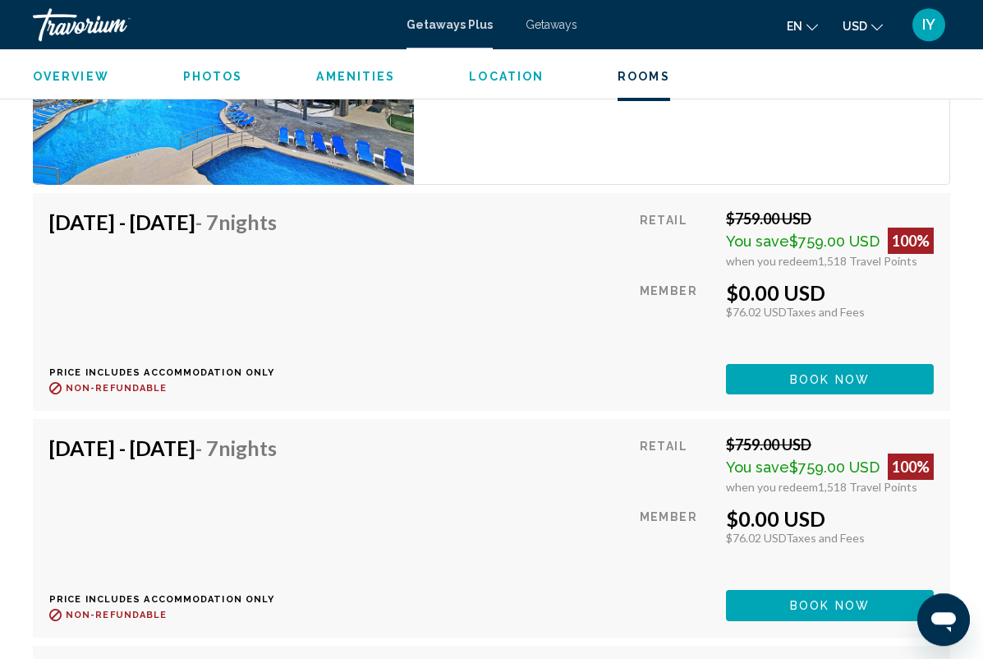
scroll to position [3351, 0]
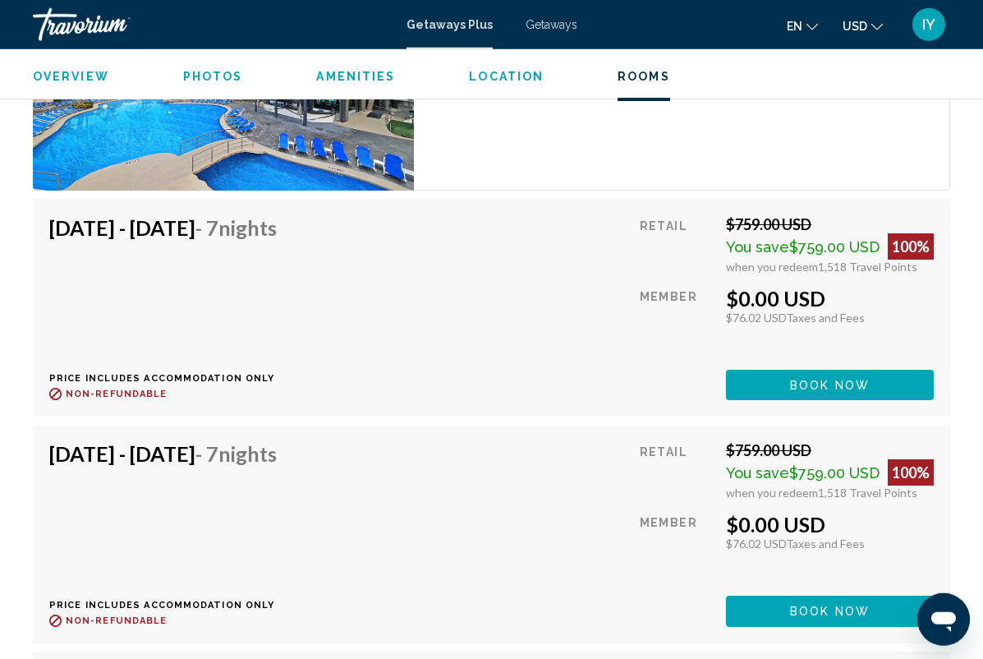
click at [801, 379] on span "Book now" at bounding box center [830, 385] width 80 height 13
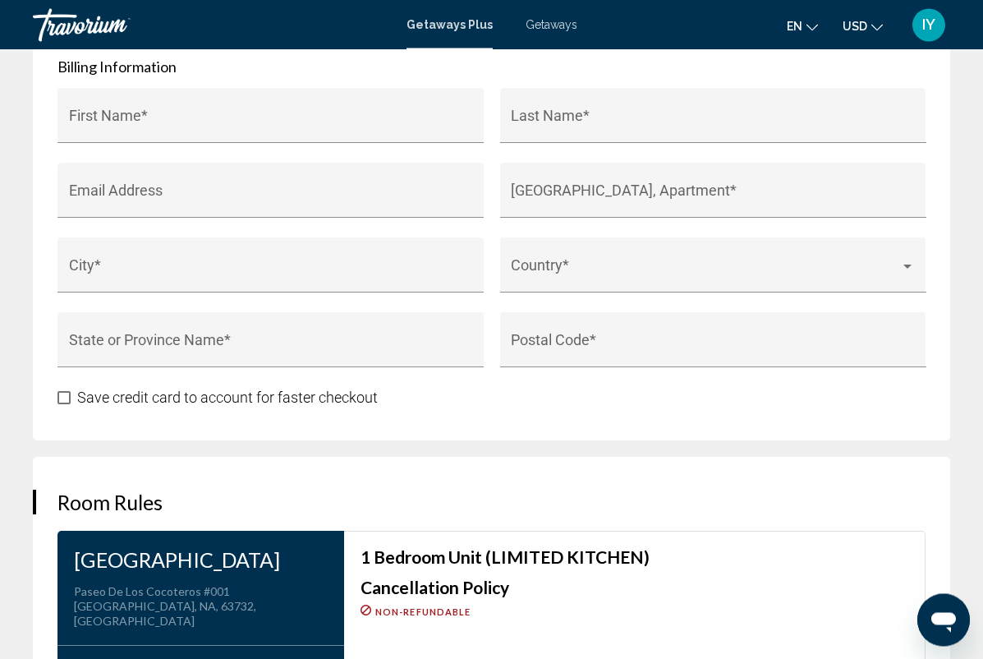
scroll to position [2089, 0]
